Goal: Task Accomplishment & Management: Complete application form

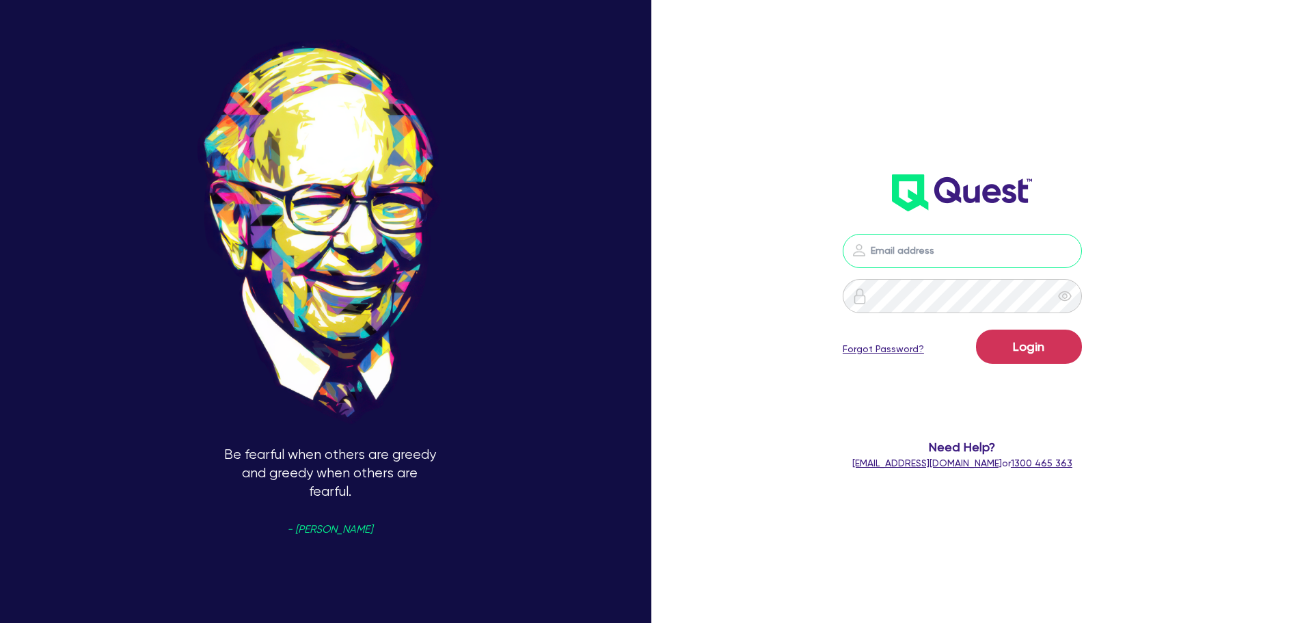
type input "[PERSON_NAME][EMAIL_ADDRESS][DOMAIN_NAME]"
click at [1045, 359] on button "Login" at bounding box center [1029, 346] width 106 height 34
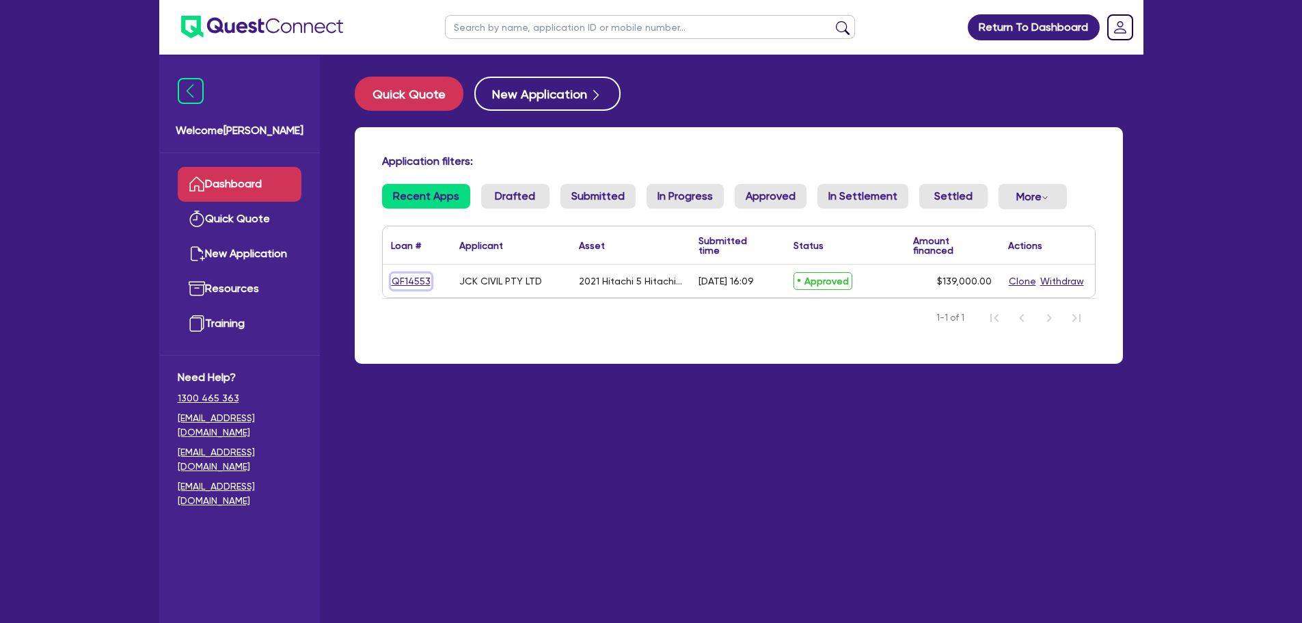
click at [408, 280] on link "QF14553" at bounding box center [411, 281] width 40 height 16
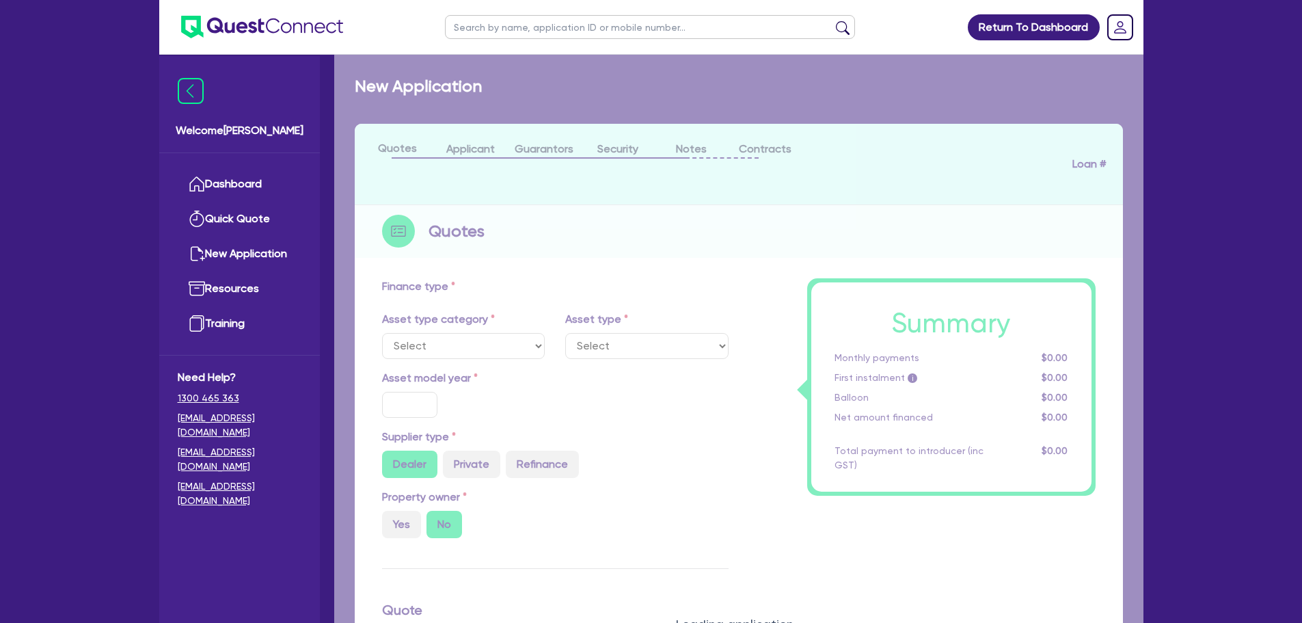
select select "PRIMARY_ASSETS"
type input "2021"
type input "250,000"
type input "111,000"
type input "30"
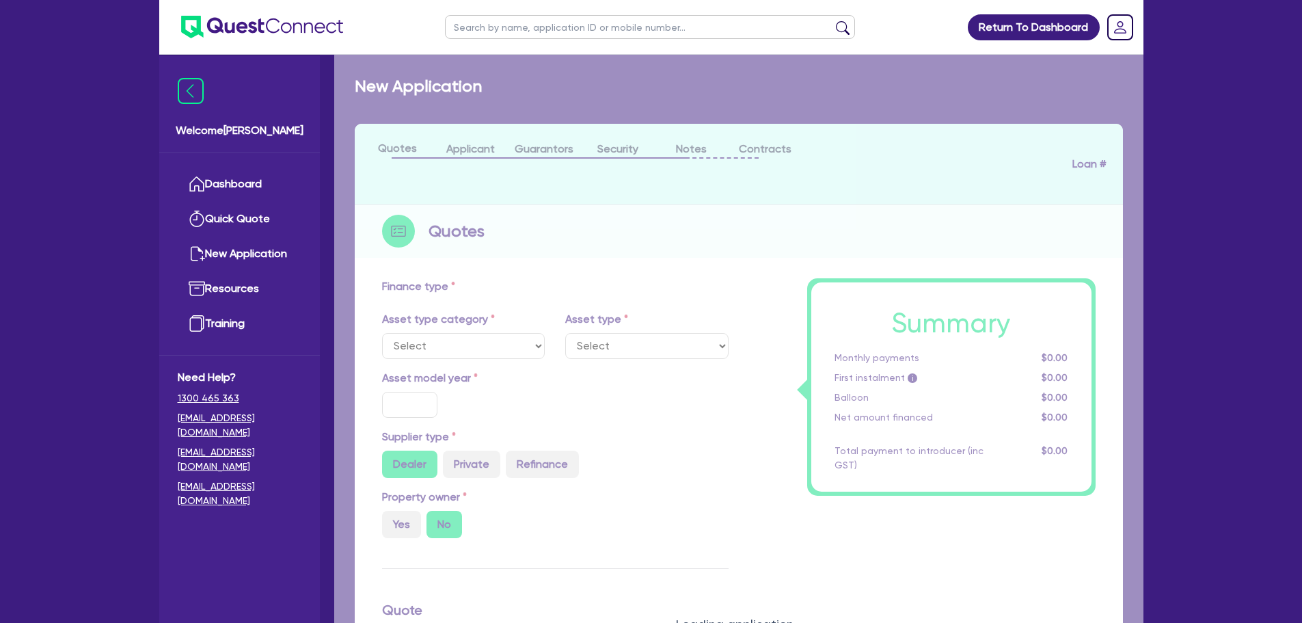
type input "75,000"
type input "7"
type input "9,730"
type input "17.95"
type input "900"
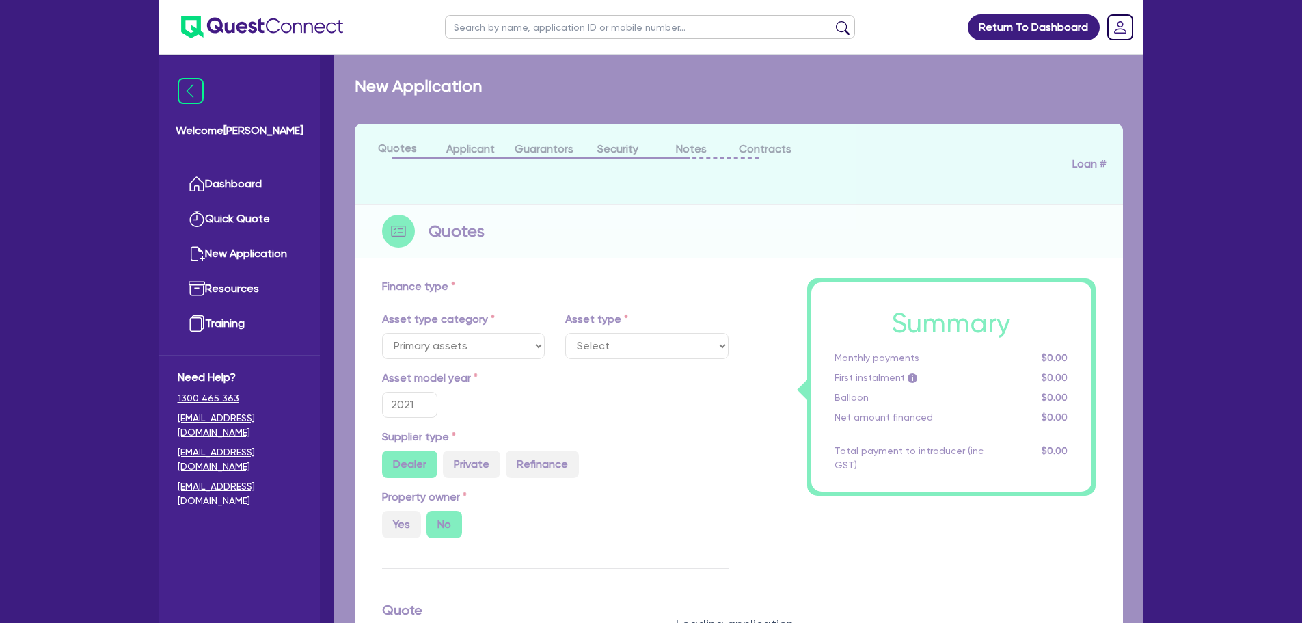
select select "YELLOW_GOODS_AND_EXCAVATORS"
